Goal: Information Seeking & Learning: Find specific fact

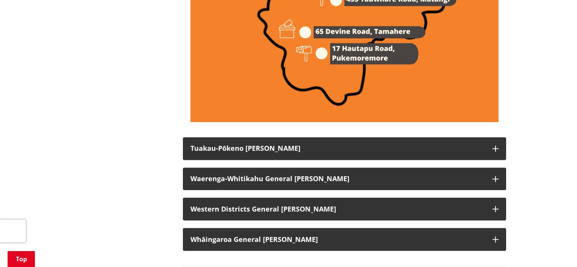
scroll to position [595, 0]
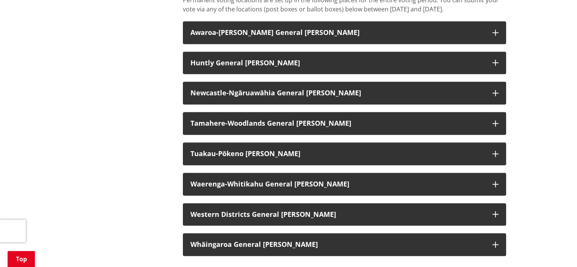
scroll to position [649, 0]
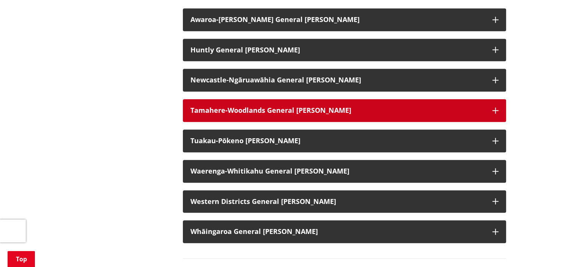
click at [345, 114] on h3 "Tamahere-Woodlands General Ward" at bounding box center [338, 111] width 295 height 8
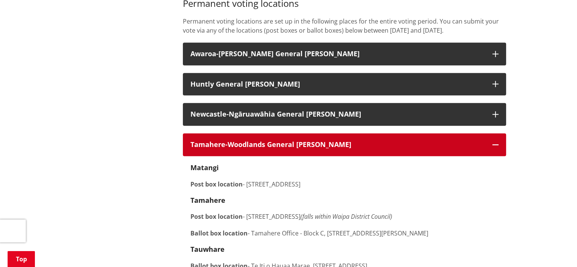
scroll to position [594, 0]
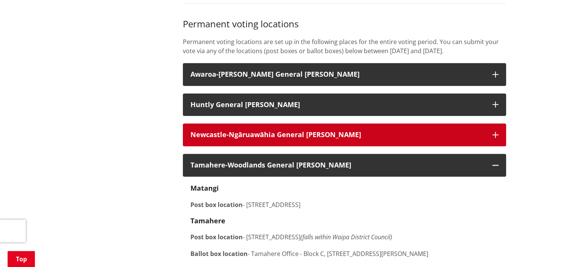
click at [284, 139] on strong "Newcastle-Ngāruawāhia General Ward" at bounding box center [276, 134] width 171 height 9
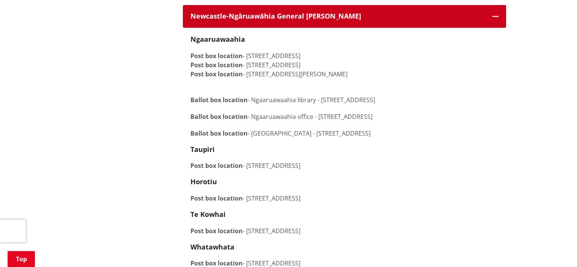
scroll to position [689, 0]
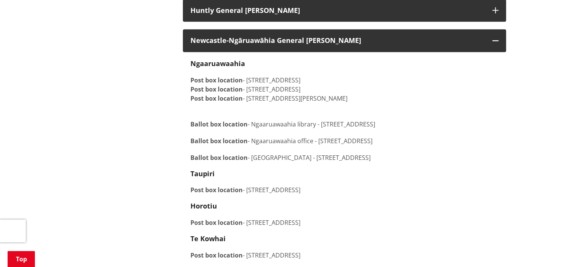
click at [414, 162] on p "Ballot box location - Ngaa Miro Health Centre - 29 River Road, Ngaaruawaahia" at bounding box center [345, 157] width 308 height 9
drag, startPoint x: 414, startPoint y: 168, endPoint x: 189, endPoint y: 166, distance: 225.1
click at [305, 162] on p "Ballot box location - Ngaa Miro Health Centre - 29 River Road, Ngaaruawaahia" at bounding box center [345, 157] width 308 height 9
click at [250, 162] on p "Ballot box location - Ngaa Miro Health Centre - 29 River Road, Ngaaruawaahia" at bounding box center [345, 157] width 308 height 9
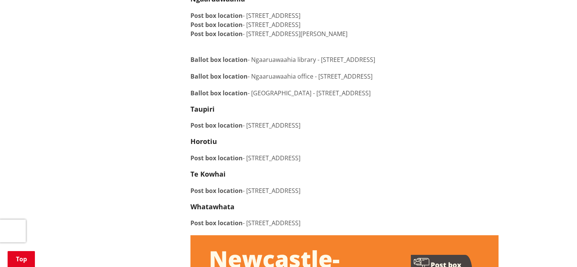
scroll to position [730, 0]
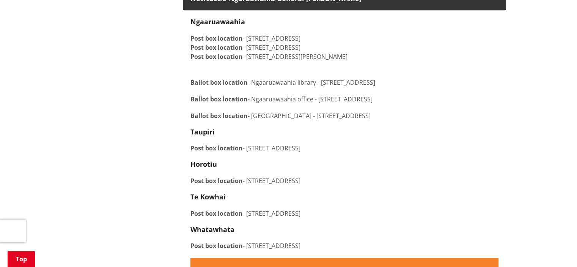
drag, startPoint x: 191, startPoint y: 125, endPoint x: 416, endPoint y: 123, distance: 225.5
click at [416, 120] on p "Ballot box location - Ngaa Miro Health Centre - 29 River Road, Ngaaruawaahia" at bounding box center [345, 115] width 308 height 9
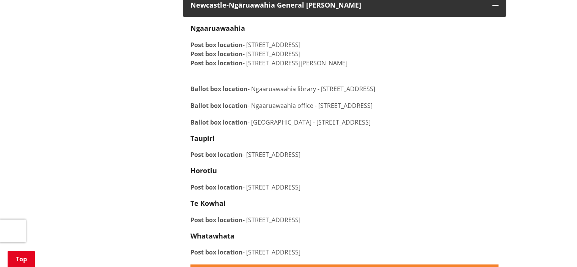
scroll to position [729, 0]
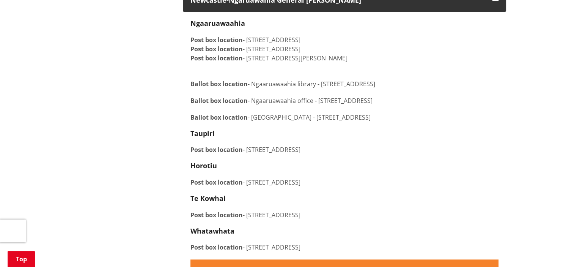
click at [396, 134] on div "Ngaaruawaahia Post box location - 40 Whatawhata Avenue, Ngaaruawaahia, Ngaaruaw…" at bounding box center [345, 135] width 308 height 232
click at [247, 121] on strong "Ballot box location" at bounding box center [219, 117] width 57 height 8
drag, startPoint x: 413, startPoint y: 127, endPoint x: 176, endPoint y: 124, distance: 236.5
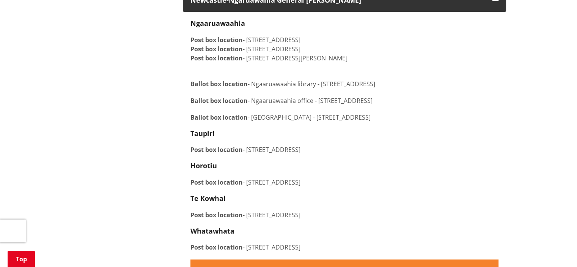
click at [430, 122] on p "Ballot box location - Ngaa Miro Health Centre - 29 River Road, Ngaaruawaahia" at bounding box center [345, 117] width 308 height 9
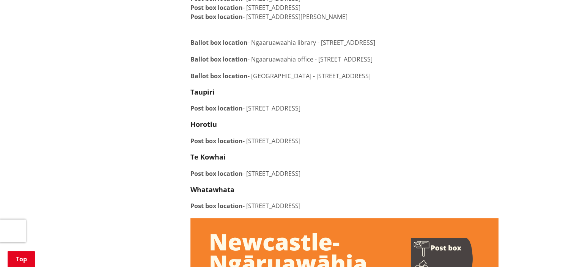
scroll to position [0, 0]
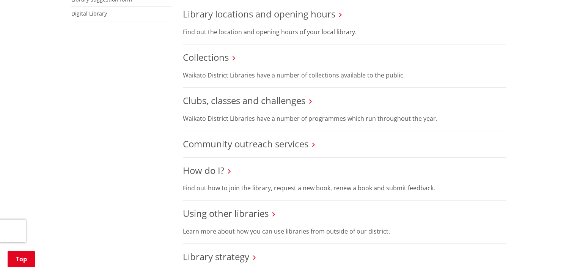
scroll to position [280, 0]
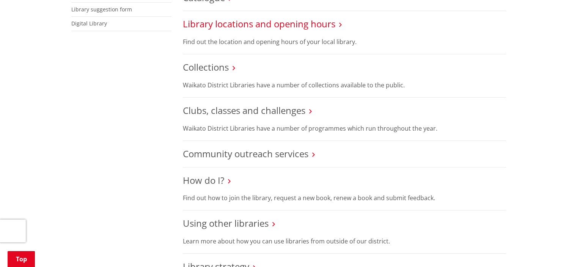
click at [317, 17] on link "Library locations and opening hours" at bounding box center [259, 23] width 153 height 13
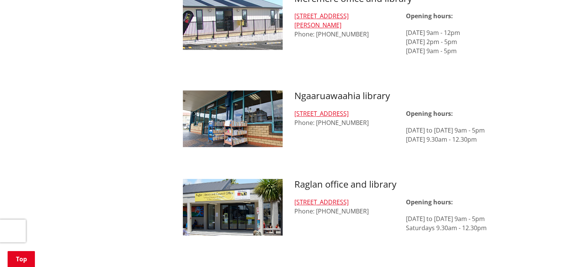
scroll to position [621, 0]
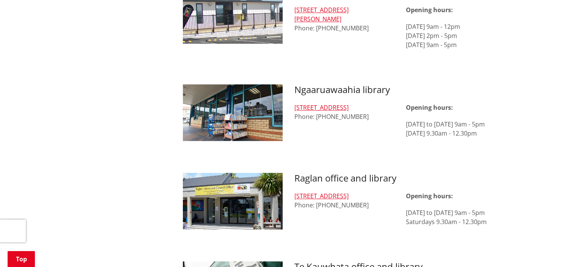
click at [390, 128] on div "[STREET_ADDRESS] Phone: [PHONE_NUMBER] Opening hours: [DATE] to [DATE] 9am - 5p…" at bounding box center [399, 129] width 223 height 52
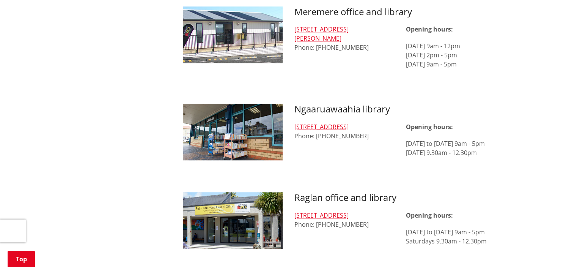
scroll to position [608, 0]
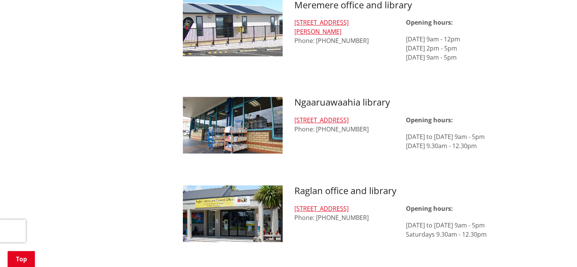
click at [207, 113] on img at bounding box center [233, 125] width 100 height 57
click at [298, 140] on div "[STREET_ADDRESS] Phone: [PHONE_NUMBER] Opening hours: [DATE] to [DATE] 9am - 5p…" at bounding box center [399, 141] width 223 height 52
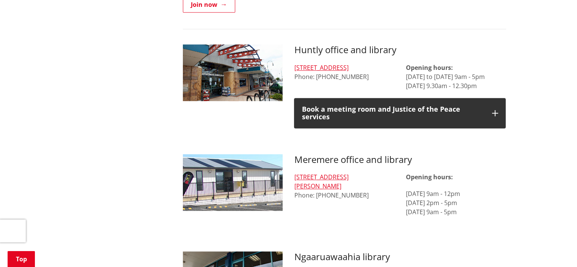
scroll to position [417, 0]
